Goal: Task Accomplishment & Management: Manage account settings

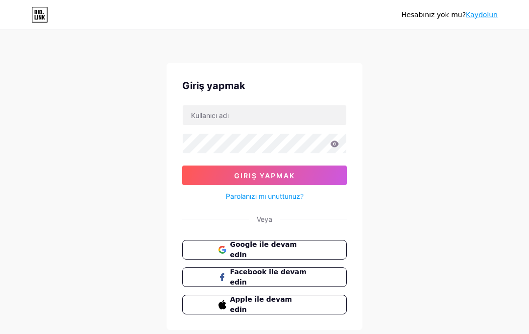
scroll to position [25, 0]
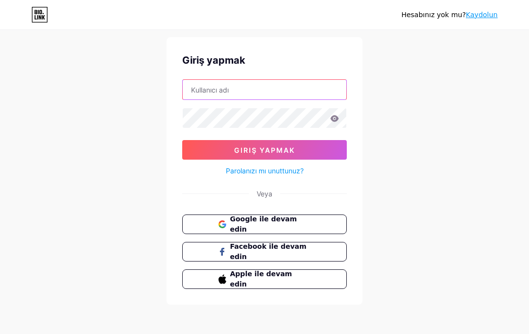
click at [201, 94] on input "text" at bounding box center [264, 90] width 163 height 20
paste input "spreyizolasyon"
type input "spreyizolasyon"
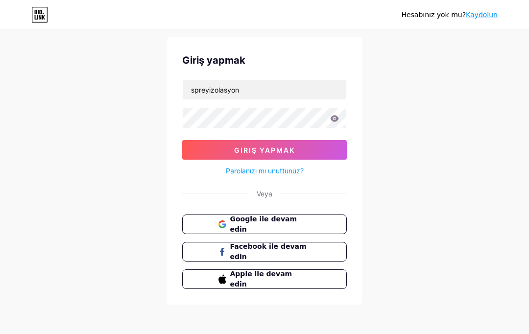
click at [201, 104] on form "spreyizolasyon Giriş yapmak Parolanızı mı unuttunuz?" at bounding box center [264, 127] width 164 height 97
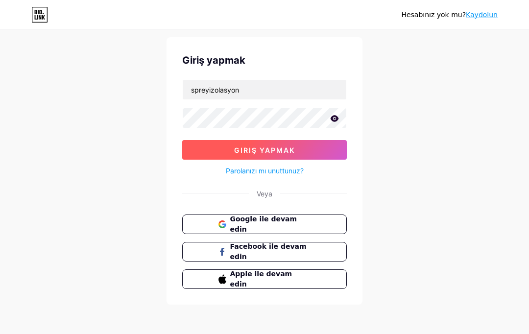
click at [288, 147] on font "Giriş yapmak" at bounding box center [264, 150] width 61 height 8
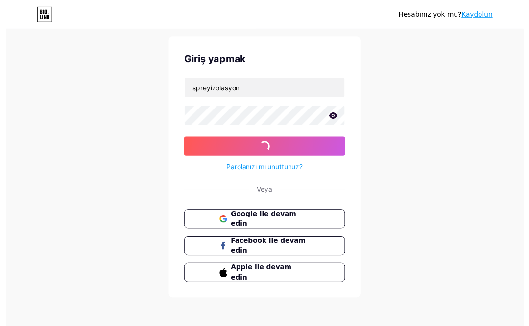
scroll to position [0, 0]
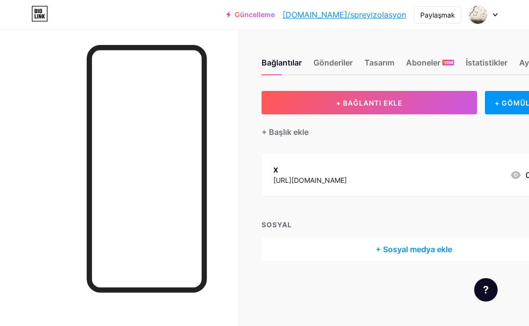
click at [457, 136] on div "+ Başlık ekle" at bounding box center [413, 127] width 304 height 24
click at [382, 67] on font "Tasarım" at bounding box center [379, 63] width 30 height 10
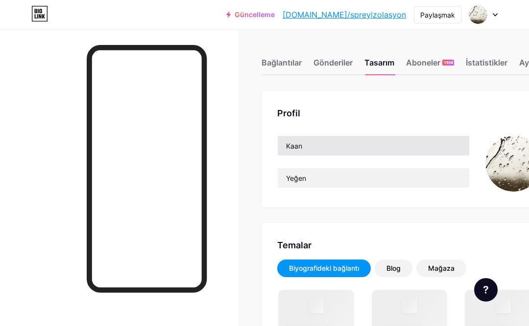
scroll to position [49, 0]
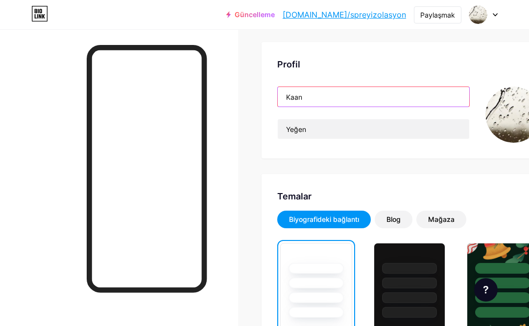
click at [317, 99] on input "Kaan" at bounding box center [372, 97] width 191 height 20
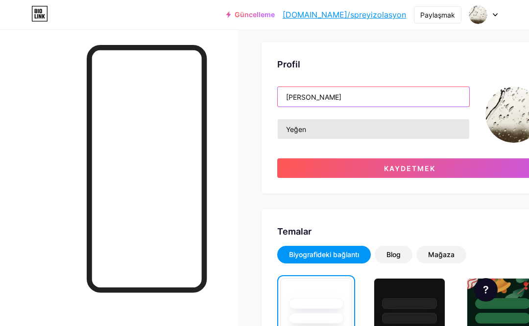
type input "[PERSON_NAME]"
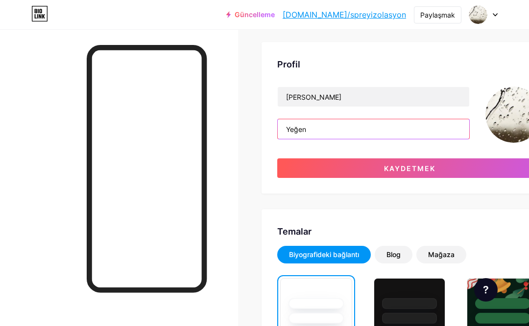
drag, startPoint x: 313, startPoint y: 130, endPoint x: 276, endPoint y: 131, distance: 37.2
click at [276, 131] on div "Profil [PERSON_NAME] Yeğen [PERSON_NAME]" at bounding box center [409, 118] width 296 height 152
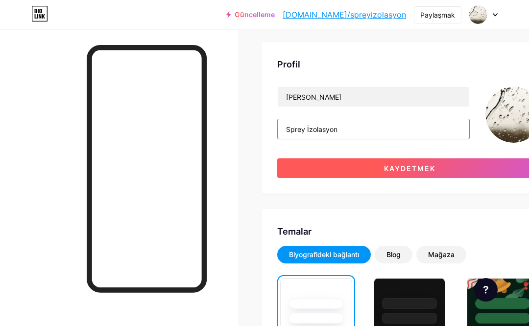
type input "Sprey İzolasyon"
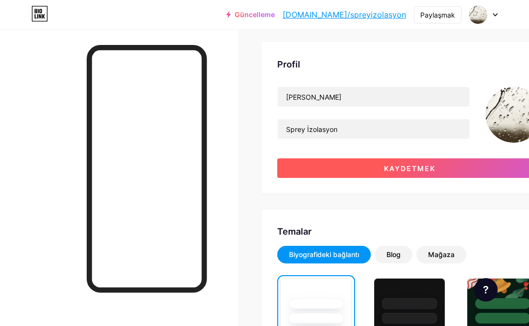
click at [401, 173] on button "Kaydetmek" at bounding box center [409, 169] width 264 height 20
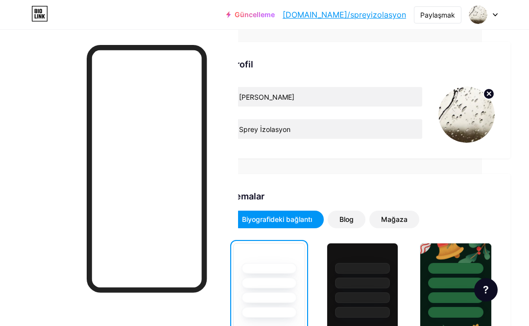
scroll to position [49, 76]
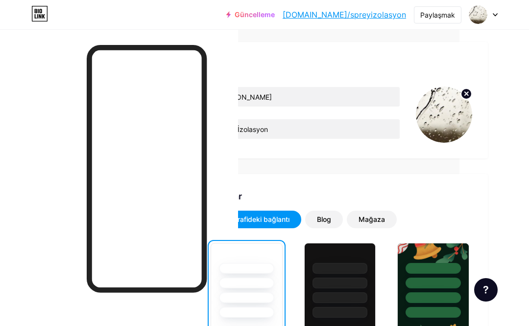
click at [463, 93] on circle at bounding box center [466, 94] width 11 height 11
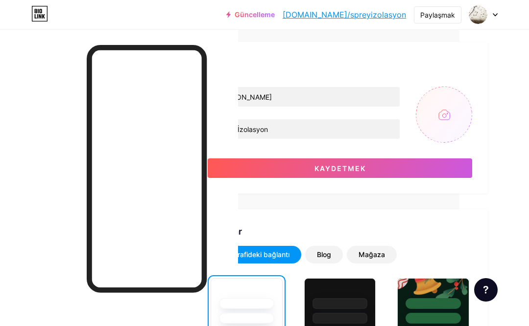
click at [447, 117] on input "file" at bounding box center [443, 115] width 56 height 56
type input "C:\fakepath\[EMAIL_ADDRESS]"
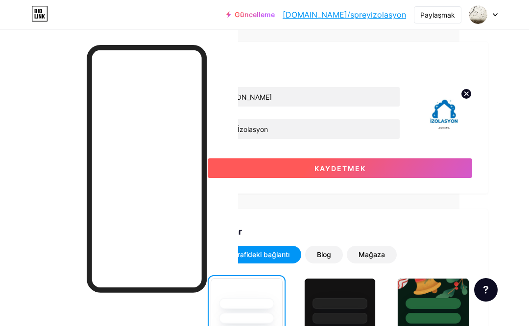
click at [366, 164] on button "Kaydetmek" at bounding box center [340, 169] width 264 height 20
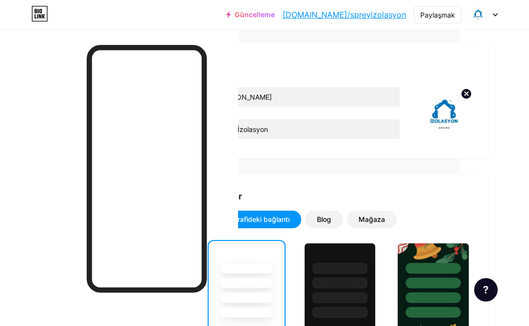
click at [495, 14] on icon at bounding box center [494, 14] width 5 height 3
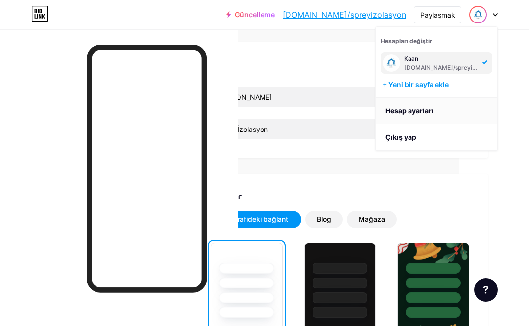
click at [415, 109] on font "Hesap ayarları" at bounding box center [409, 111] width 48 height 8
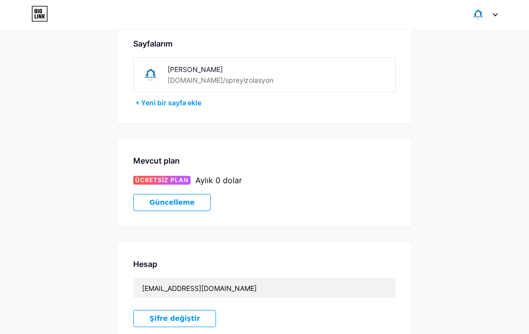
scroll to position [15, 0]
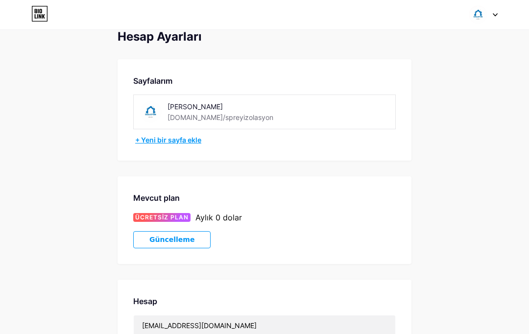
click at [175, 137] on font "+ Yeni bir sayfa ekle" at bounding box center [168, 140] width 66 height 8
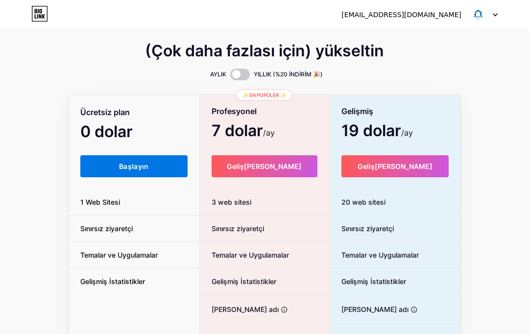
click at [139, 168] on font "Başlayın" at bounding box center [134, 166] width 30 height 8
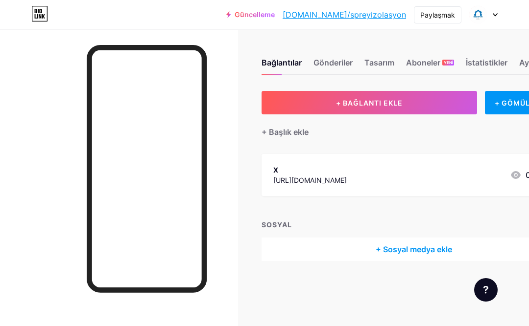
click at [387, 142] on div "+ BAĞLANTI EKLE + GÖMÜLÜ EKLE + Başlık ekle X [URL][DOMAIN_NAME] 0 SOSYAL + Sos…" at bounding box center [413, 176] width 304 height 170
click at [386, 142] on div "+ BAĞLANTI EKLE + GÖMÜLÜ EKLE + Başlık ekle X [URL][DOMAIN_NAME] 0 SOSYAL + Sos…" at bounding box center [413, 176] width 304 height 170
click at [493, 13] on icon at bounding box center [494, 14] width 5 height 3
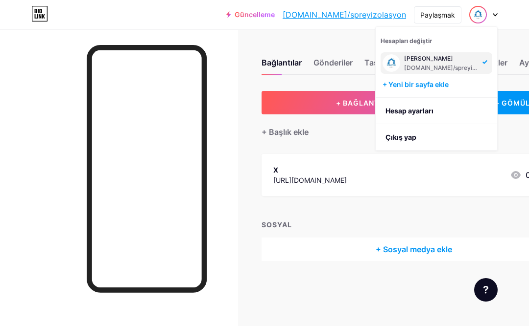
click at [336, 47] on div "Bağlantılar Gönderiler Tasarım Aboneler YENİ İstatistikler Ayarlar" at bounding box center [413, 58] width 304 height 34
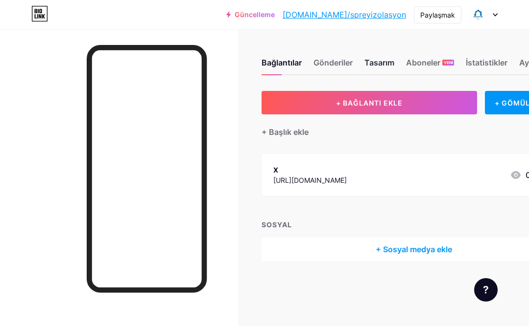
click at [382, 62] on font "Tasarım" at bounding box center [379, 63] width 30 height 10
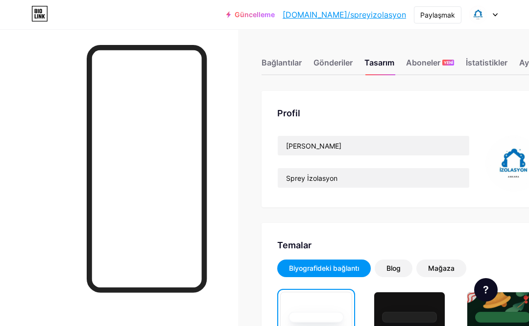
scroll to position [0, 76]
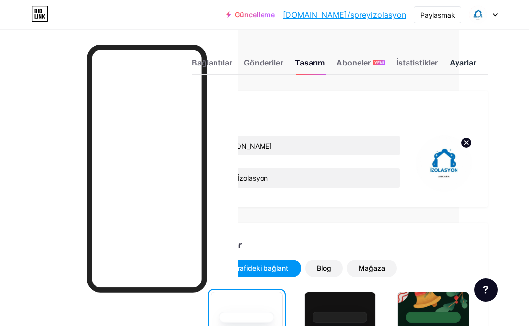
click at [451, 64] on font "Ayarlar" at bounding box center [462, 63] width 26 height 10
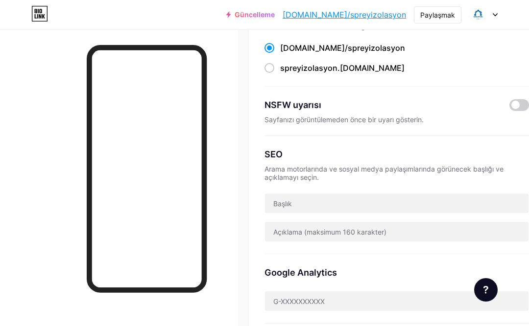
scroll to position [98, 18]
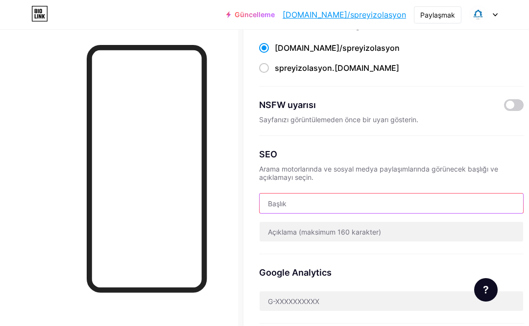
click at [270, 203] on input "text" at bounding box center [390, 204] width 263 height 20
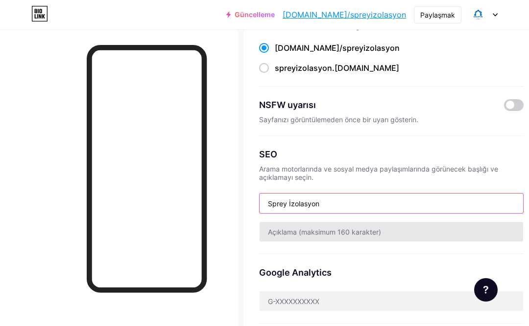
type input "Sprey İzolasyon"
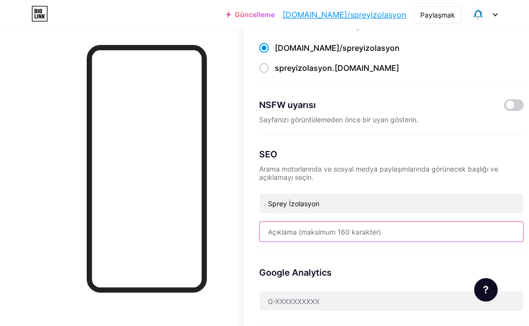
click at [277, 231] on input "text" at bounding box center [390, 232] width 263 height 20
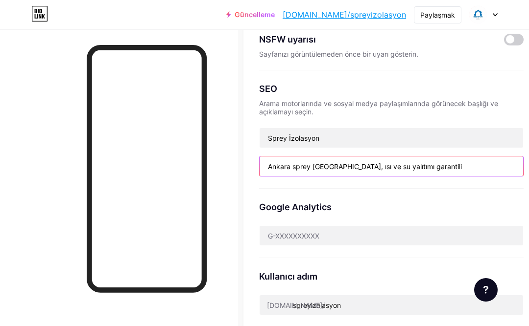
scroll to position [245, 18]
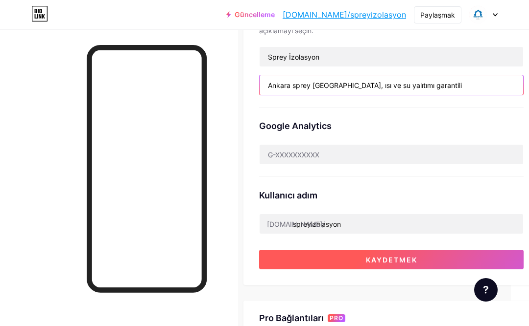
type input "Ankara sprey [GEOGRAPHIC_DATA], ısı ve su yalıtımı garantili"
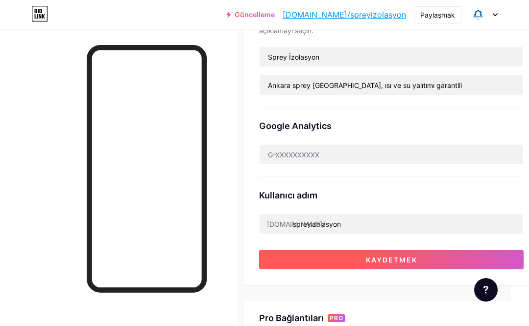
click at [389, 256] on font "Kaydetmek" at bounding box center [391, 260] width 51 height 8
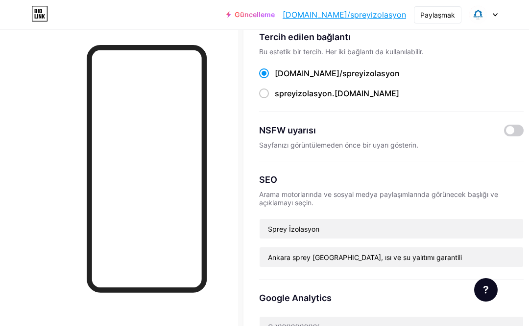
scroll to position [0, 18]
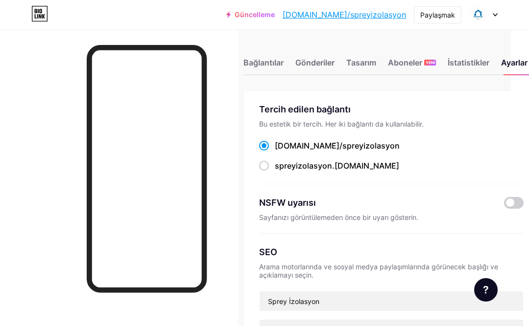
click at [494, 14] on icon at bounding box center [494, 14] width 5 height 3
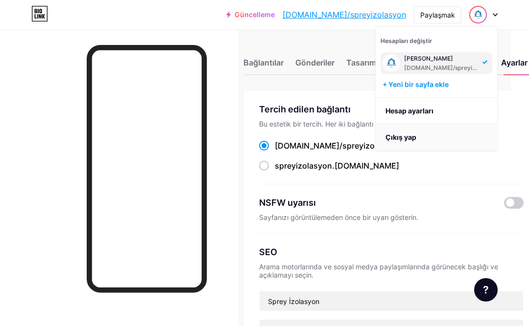
click at [414, 135] on font "Çıkış yap" at bounding box center [400, 137] width 31 height 8
